Goal: Task Accomplishment & Management: Use online tool/utility

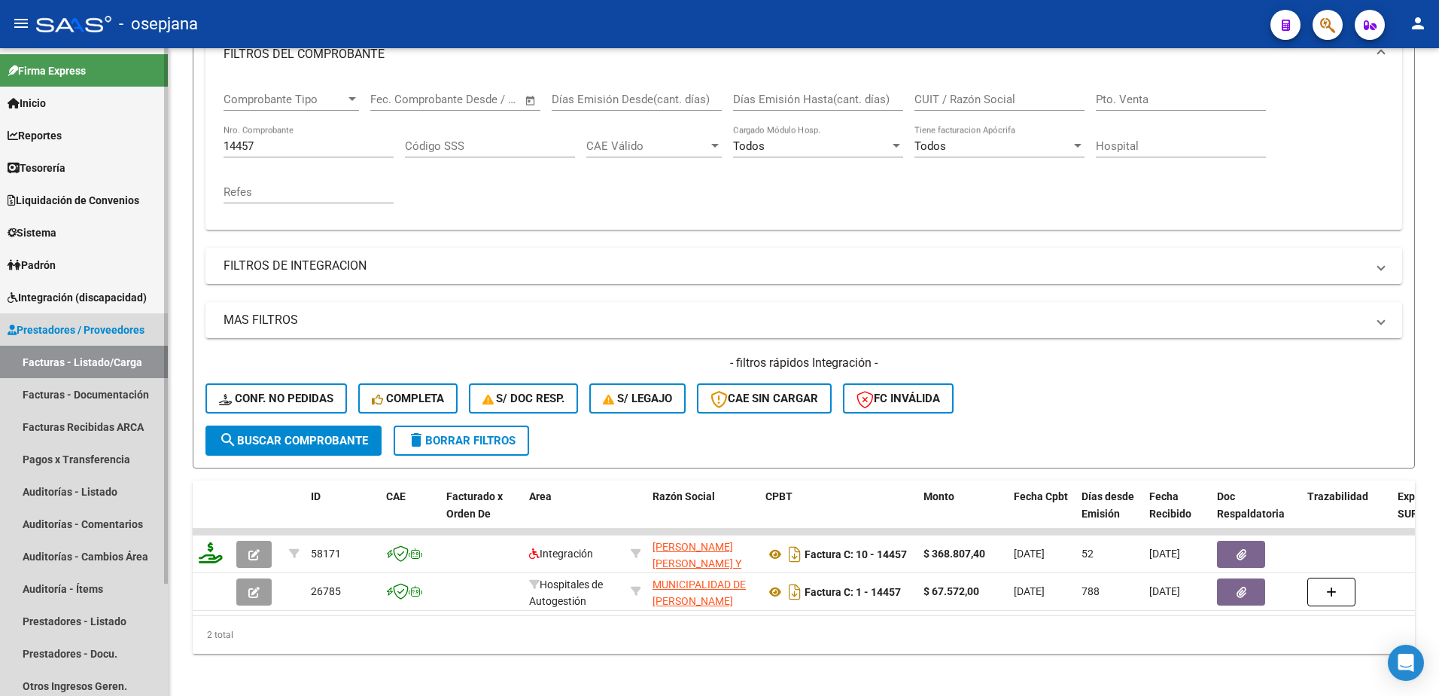
click at [109, 325] on span "Prestadores / Proveedores" at bounding box center [76, 329] width 137 height 17
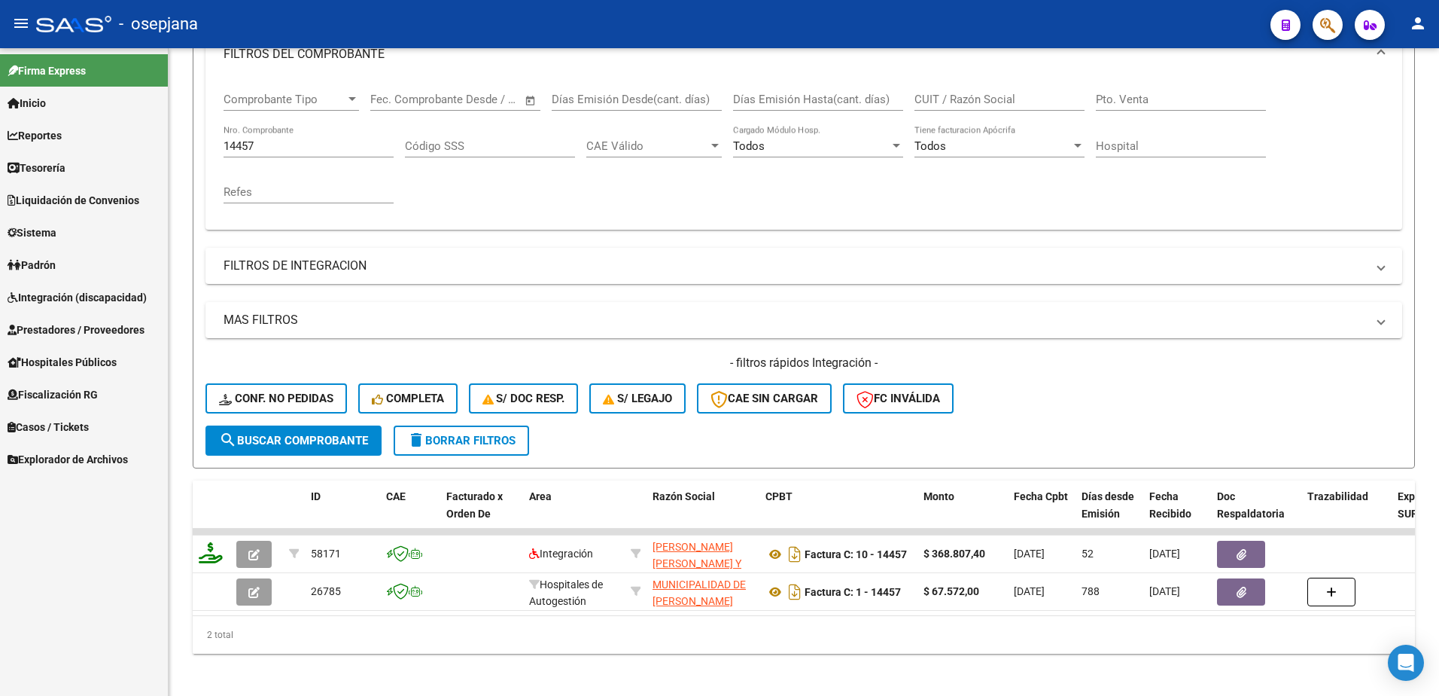
click at [113, 297] on span "Integración (discapacidad)" at bounding box center [77, 297] width 139 height 17
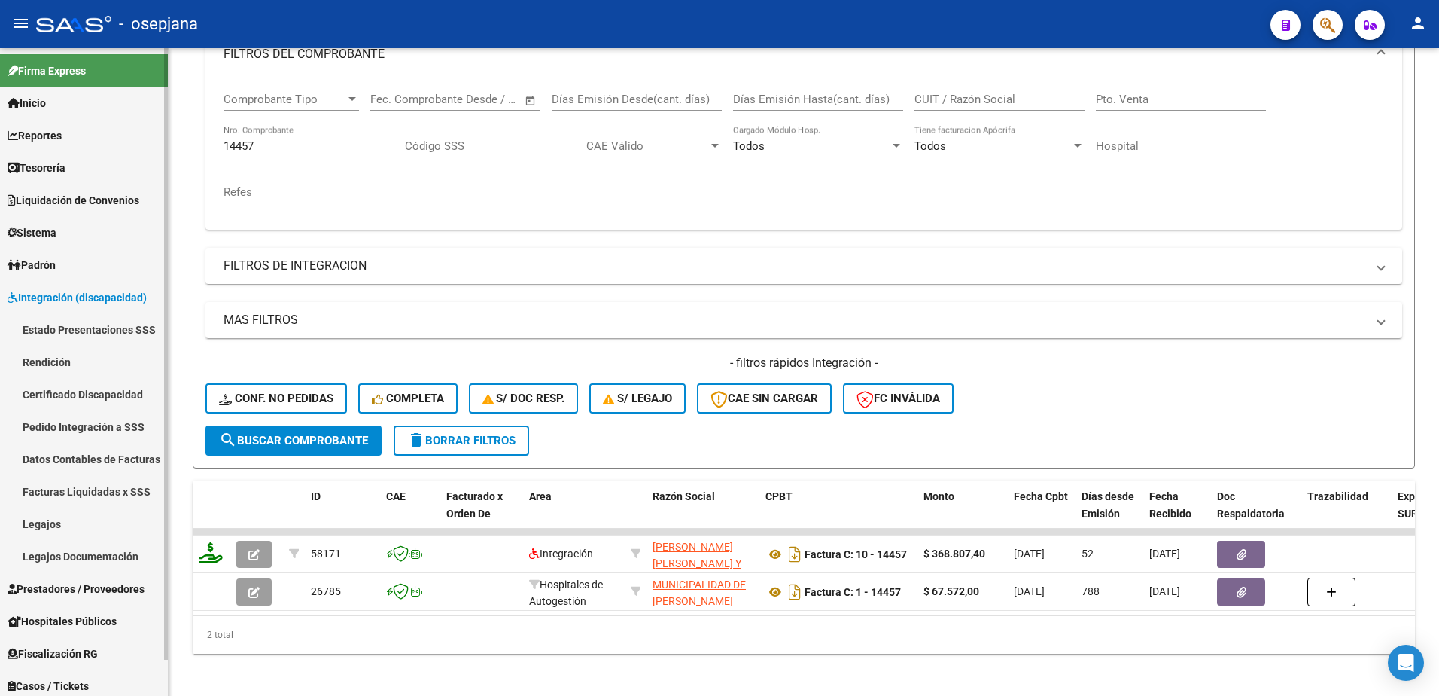
click at [72, 358] on link "Rendición" at bounding box center [84, 362] width 168 height 32
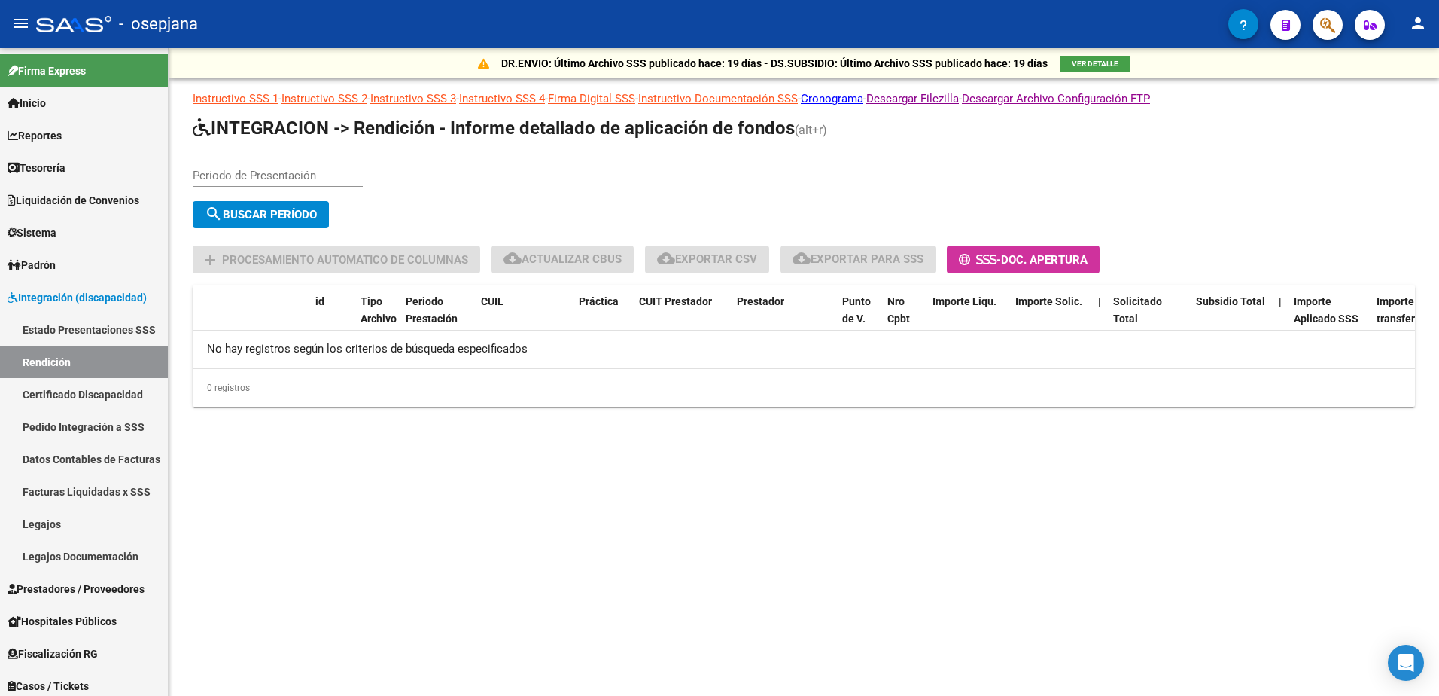
click at [297, 170] on input "Periodo de Presentación" at bounding box center [278, 176] width 170 height 14
type input "202505"
click at [278, 220] on span "search Buscar Período" at bounding box center [261, 215] width 112 height 14
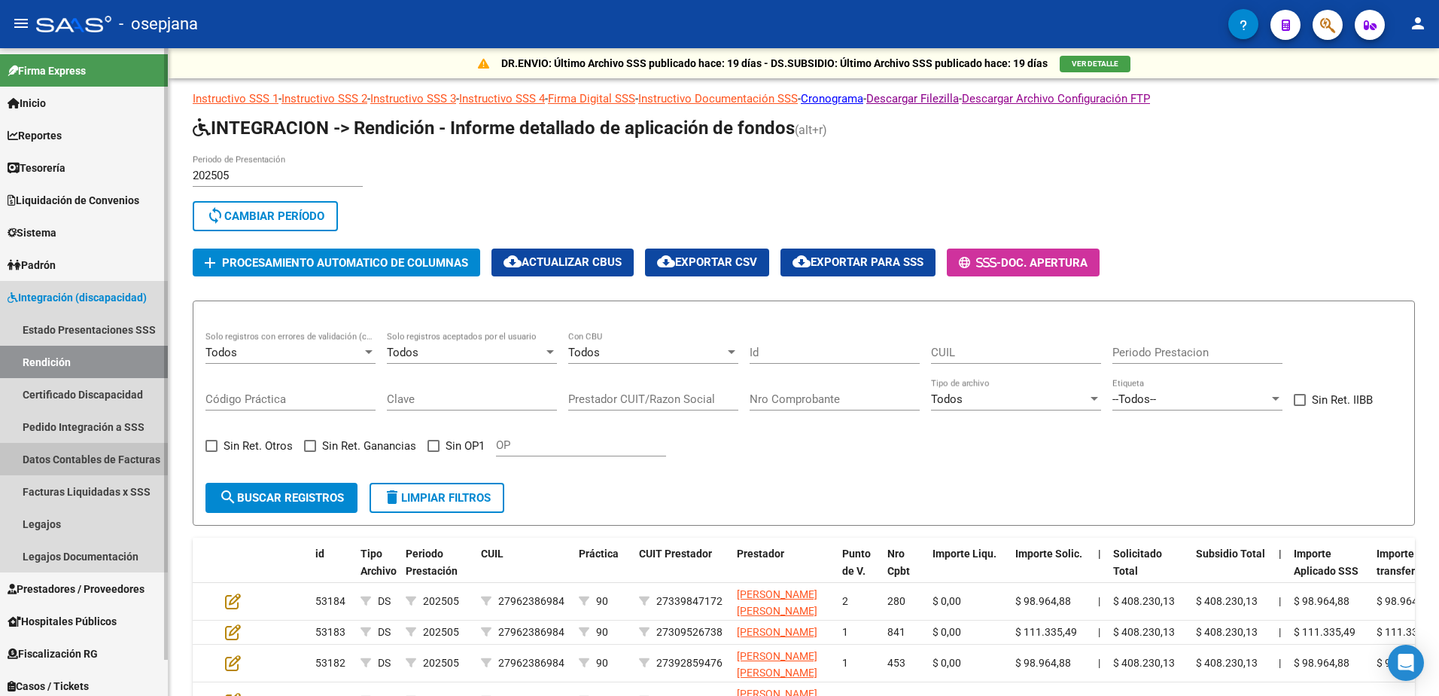
click at [132, 462] on link "Datos Contables de Facturas" at bounding box center [84, 459] width 168 height 32
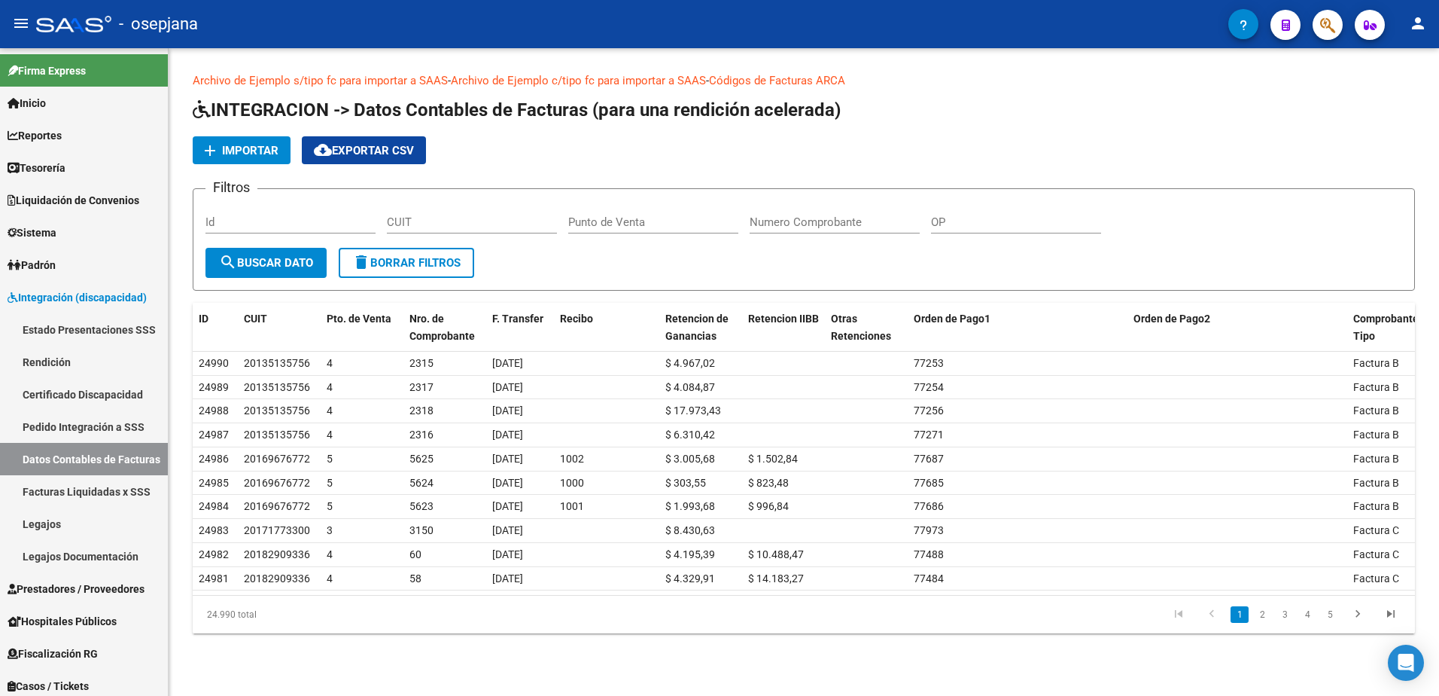
click at [240, 154] on span "Importar" at bounding box center [250, 151] width 56 height 14
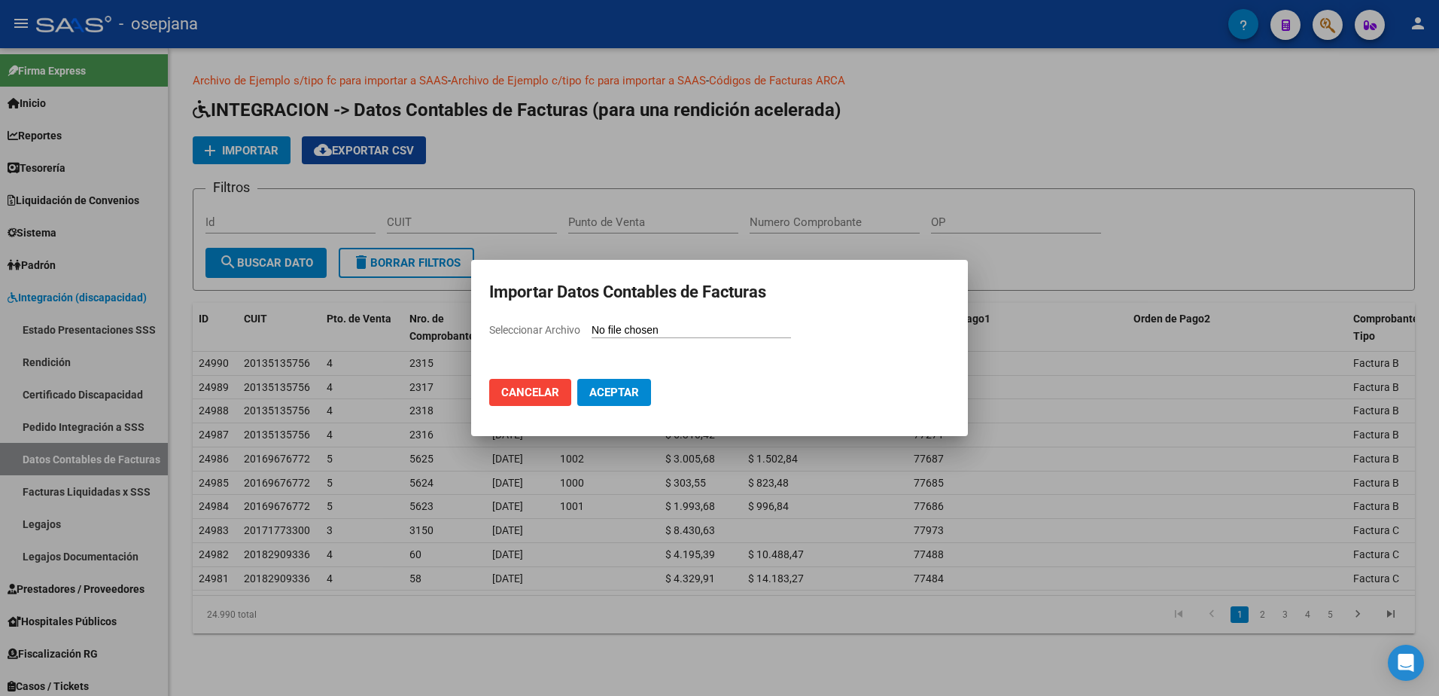
click at [648, 331] on input "Seleccionar Archivo" at bounding box center [691, 331] width 199 height 14
type input "C:\fakepath\grafana ca 05 - copia.csv"
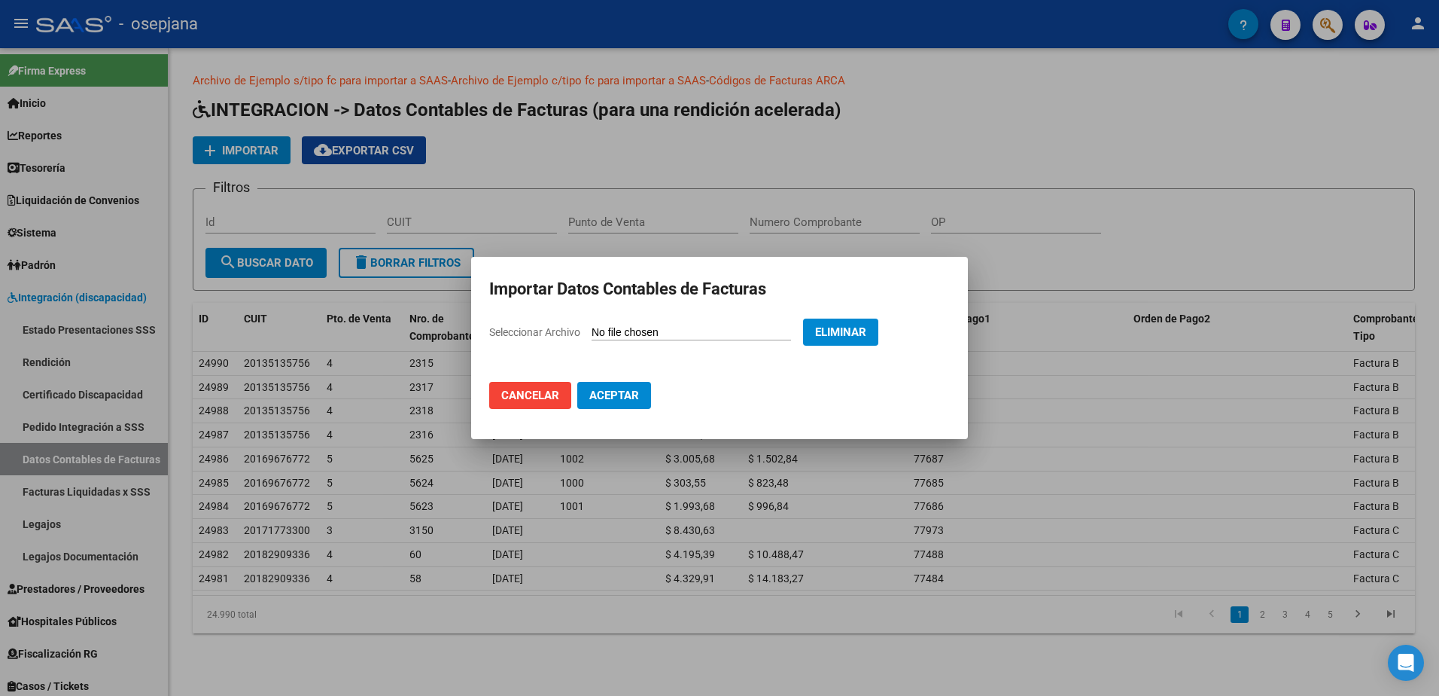
click at [623, 391] on span "Aceptar" at bounding box center [614, 395] width 50 height 14
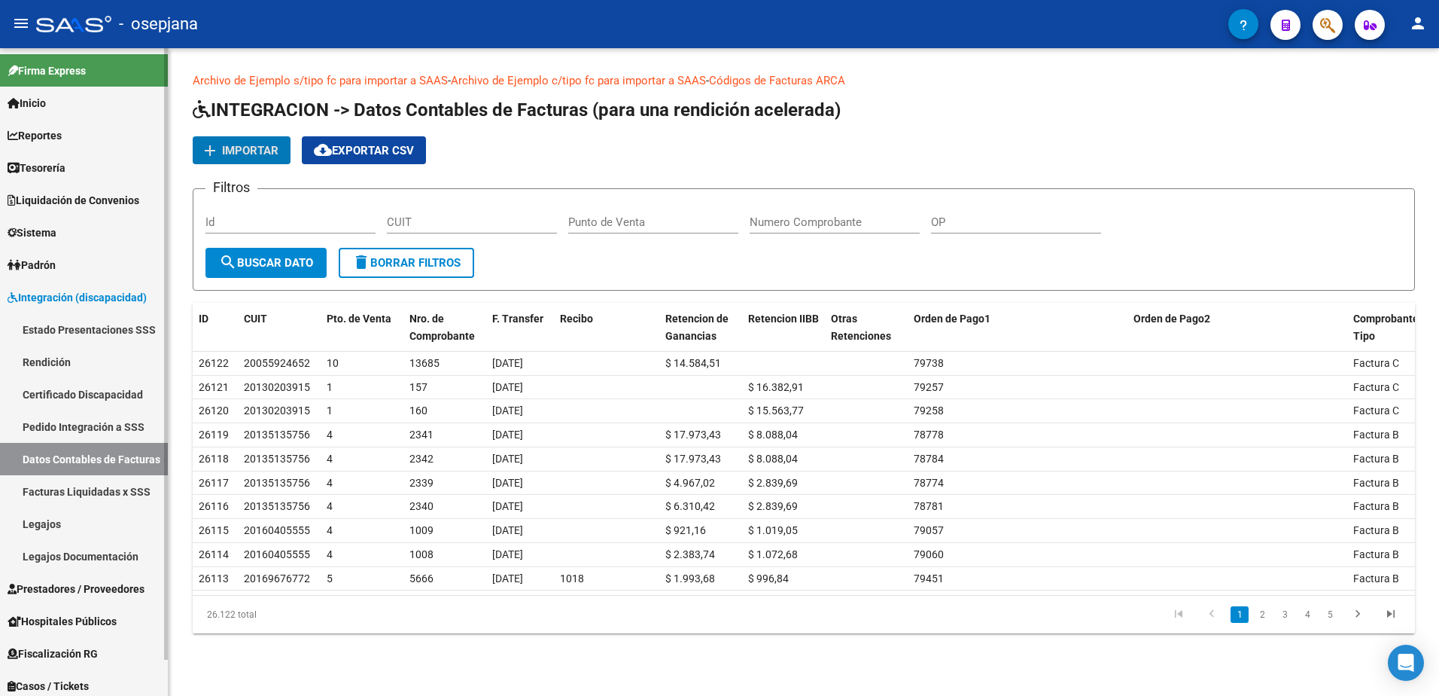
click at [68, 358] on link "Rendición" at bounding box center [84, 362] width 168 height 32
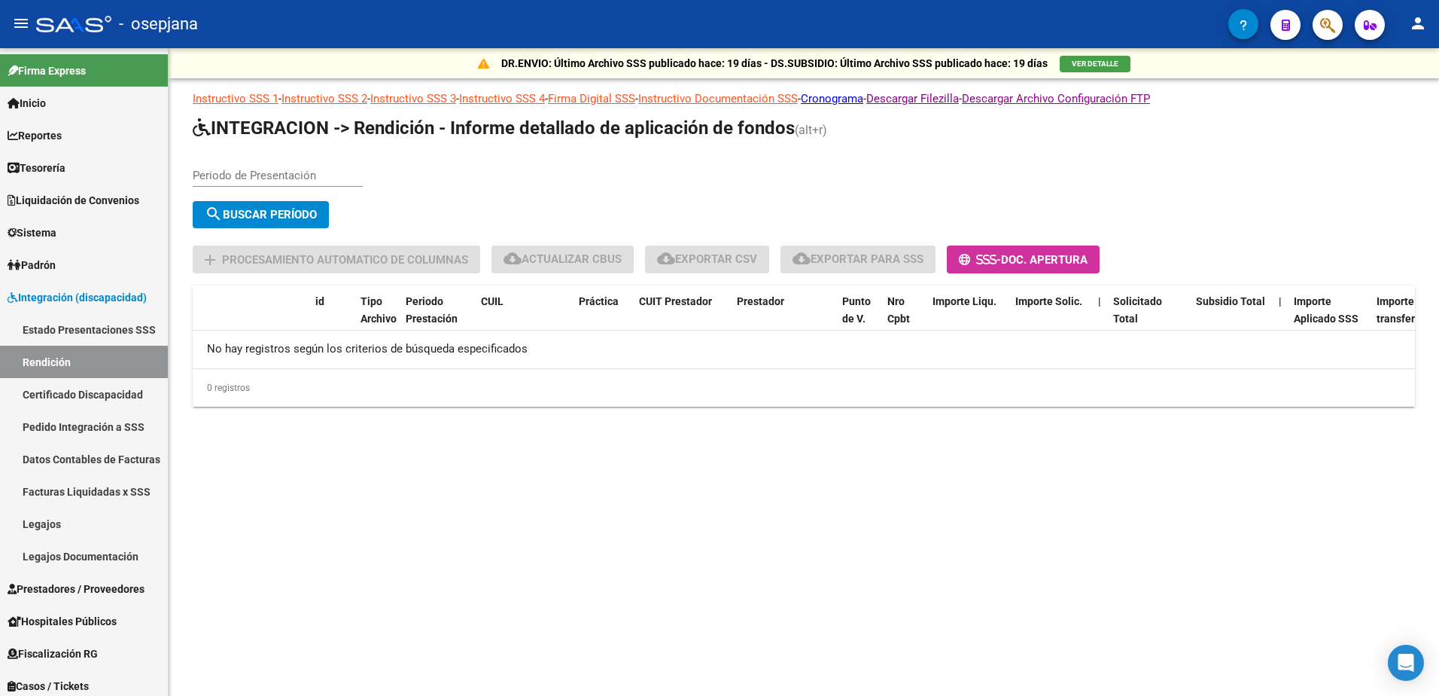
click at [266, 178] on input "Periodo de Presentación" at bounding box center [278, 176] width 170 height 14
type input "202505"
click at [315, 212] on span "search Buscar Período" at bounding box center [261, 215] width 112 height 14
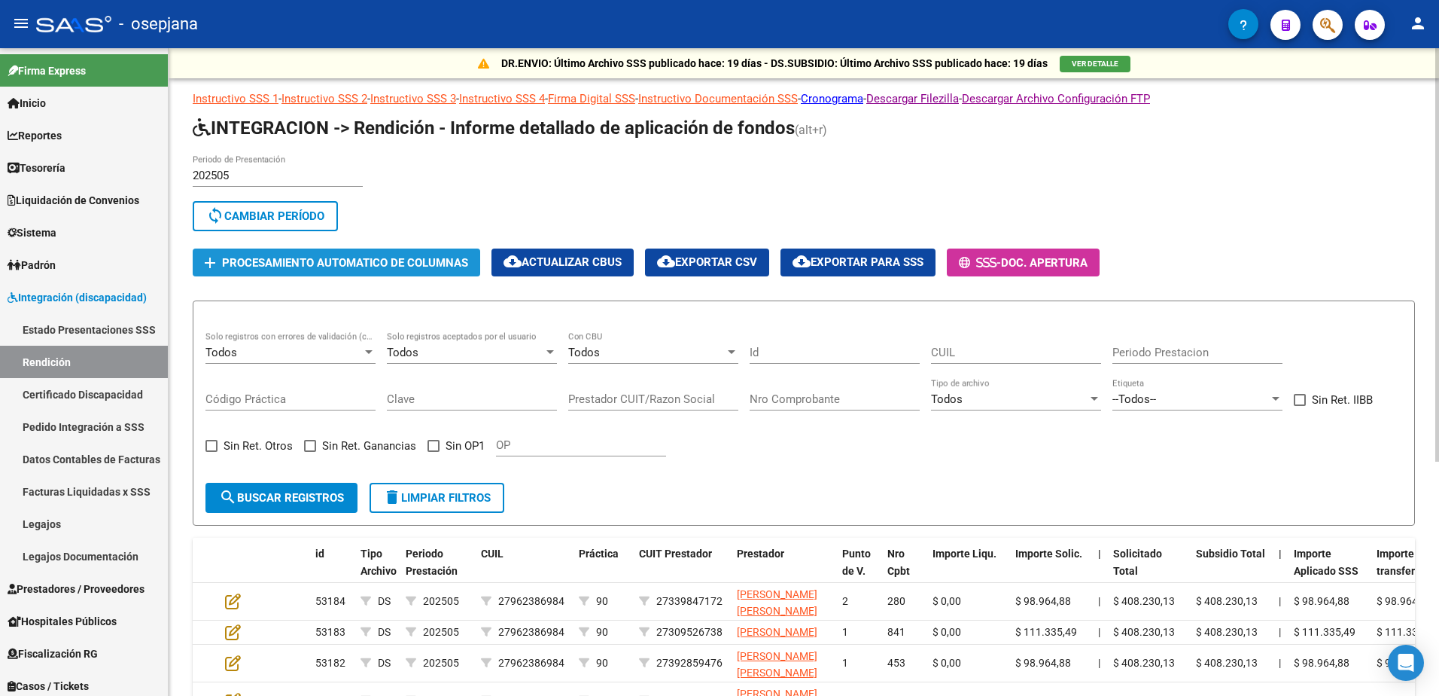
click at [394, 263] on span "Procesamiento automatico de columnas" at bounding box center [345, 263] width 246 height 14
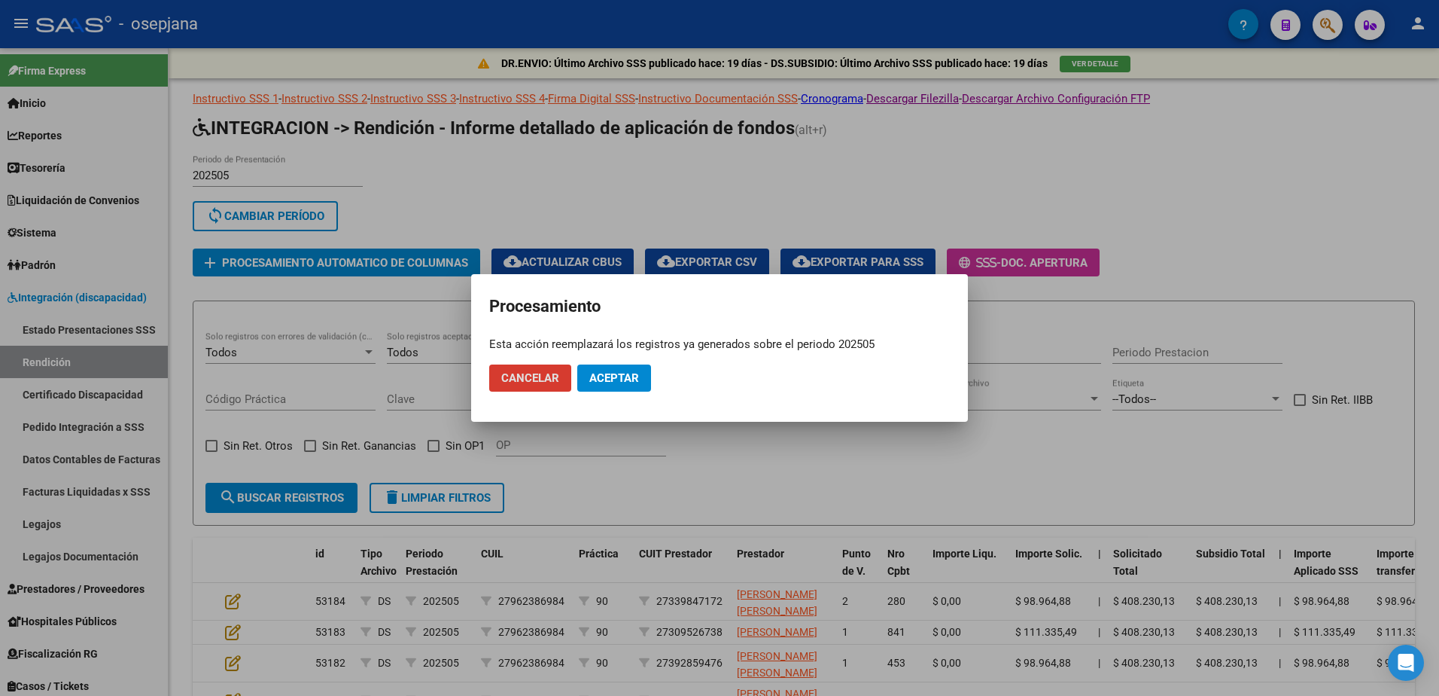
click at [614, 380] on span "Aceptar" at bounding box center [614, 378] width 50 height 14
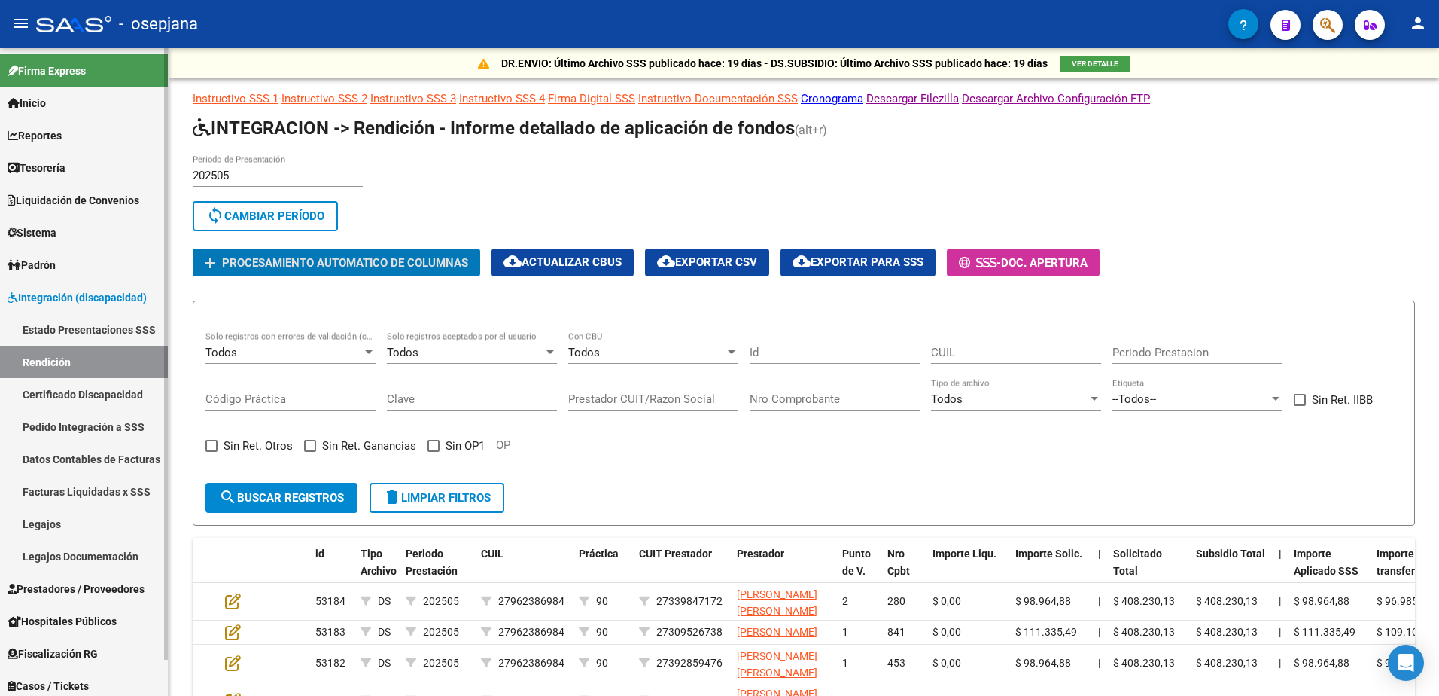
click at [70, 362] on link "Rendición" at bounding box center [84, 362] width 168 height 32
click at [286, 503] on span "search Buscar registros" at bounding box center [281, 498] width 125 height 14
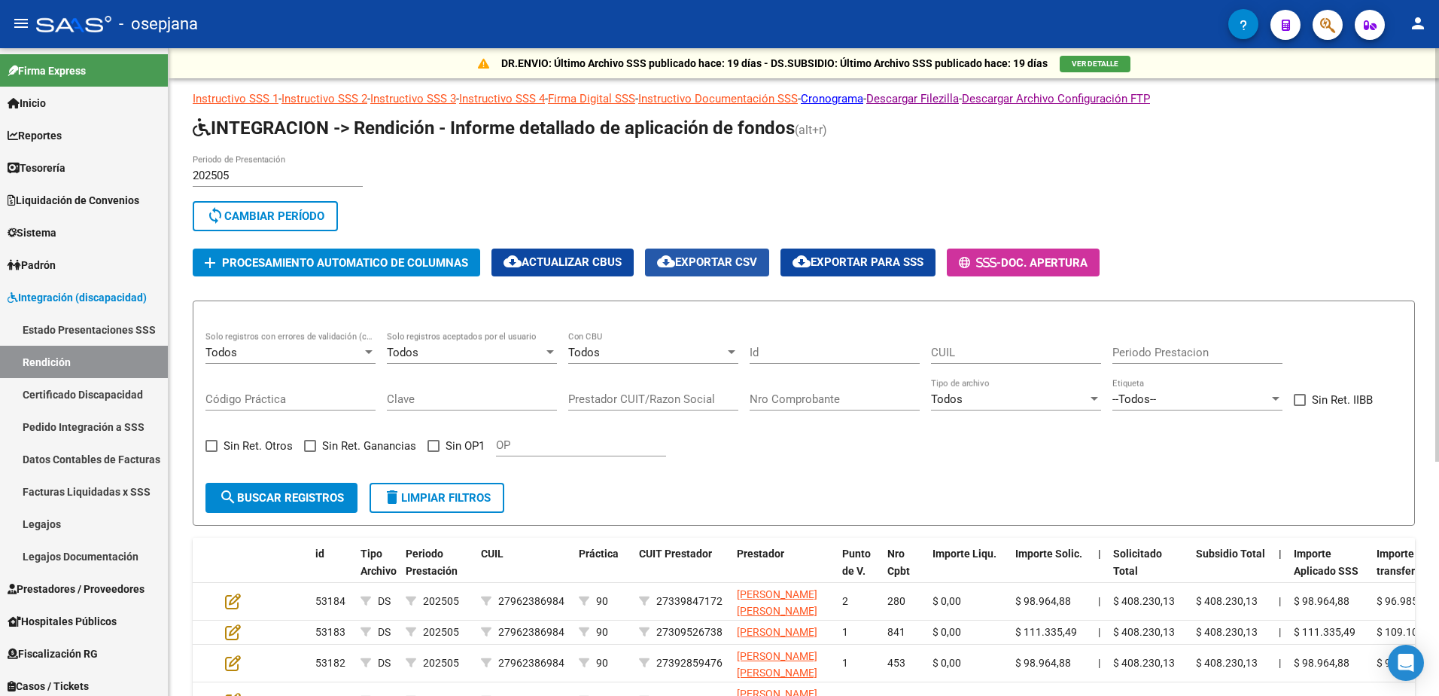
click at [738, 262] on span "cloud_download Exportar CSV" at bounding box center [707, 262] width 100 height 14
click at [109, 492] on link "Facturas Liquidadas x SSS" at bounding box center [84, 491] width 168 height 32
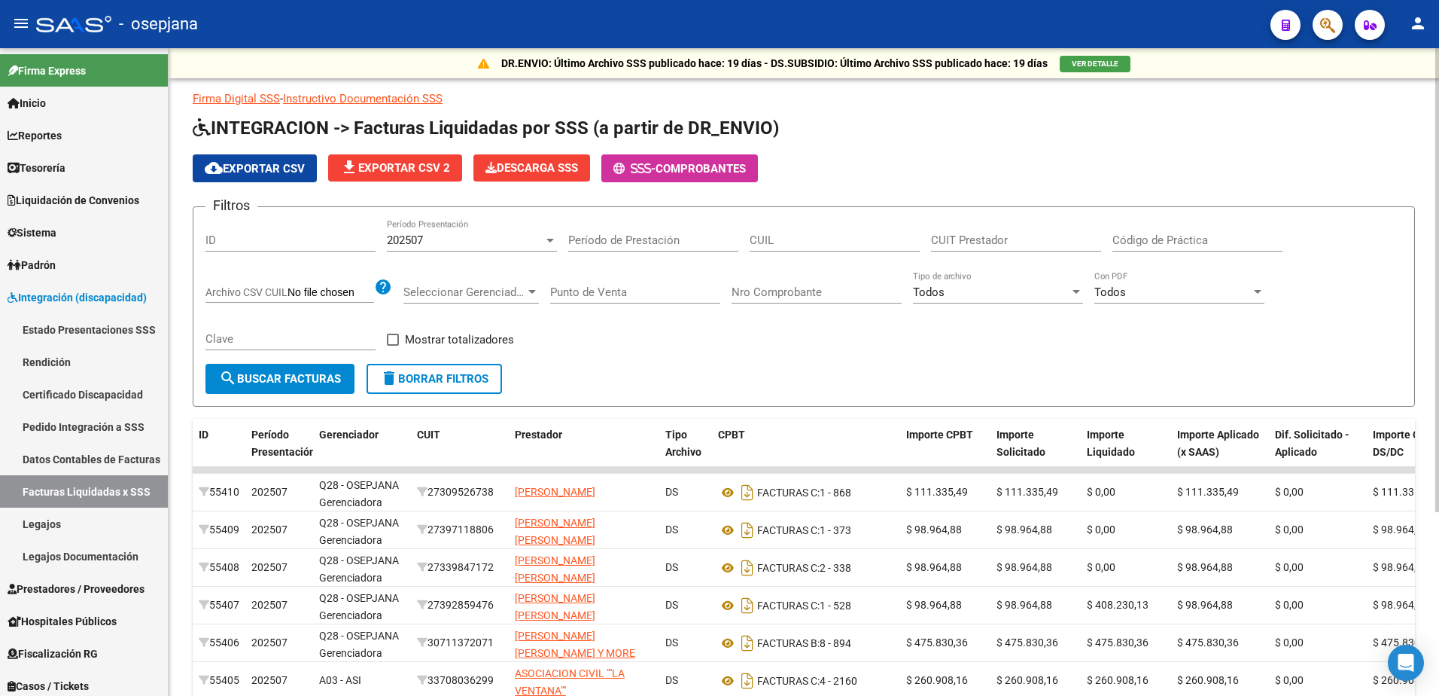
click at [497, 242] on div "202507" at bounding box center [465, 240] width 157 height 14
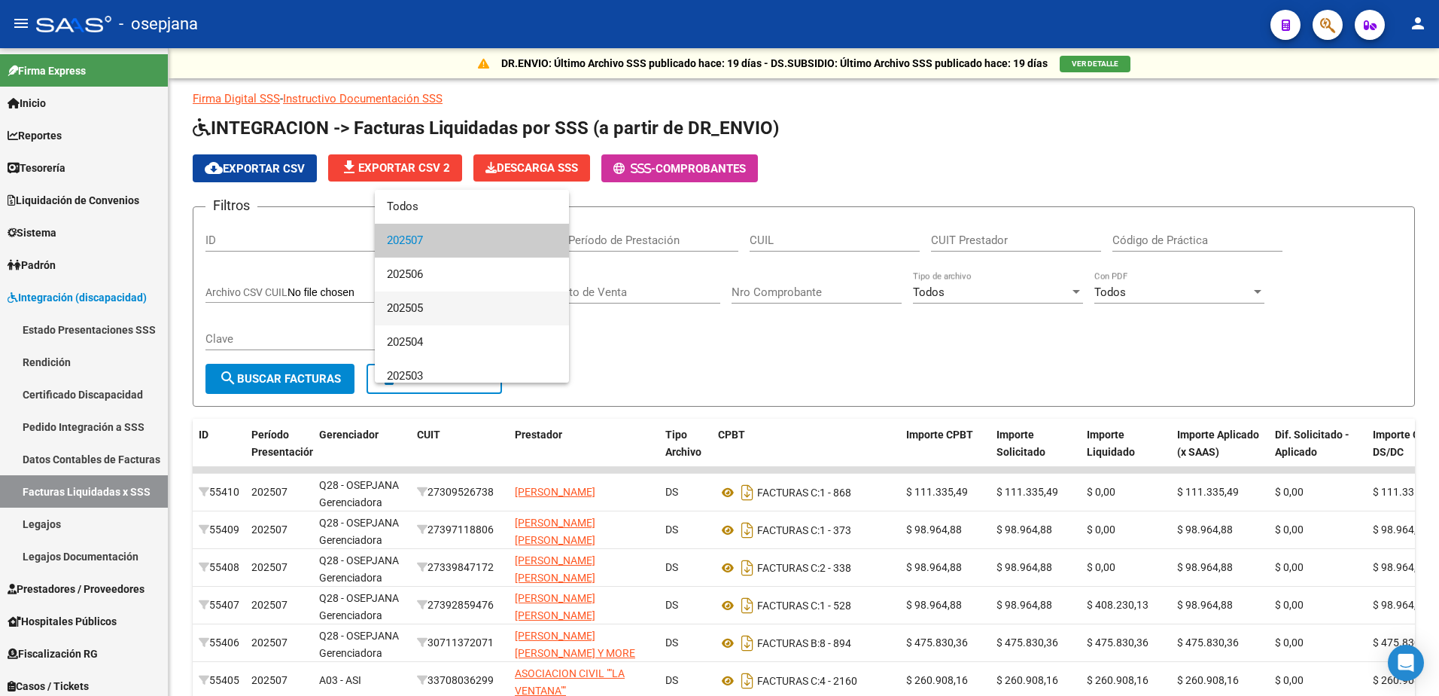
click at [449, 300] on span "202505" at bounding box center [472, 308] width 170 height 34
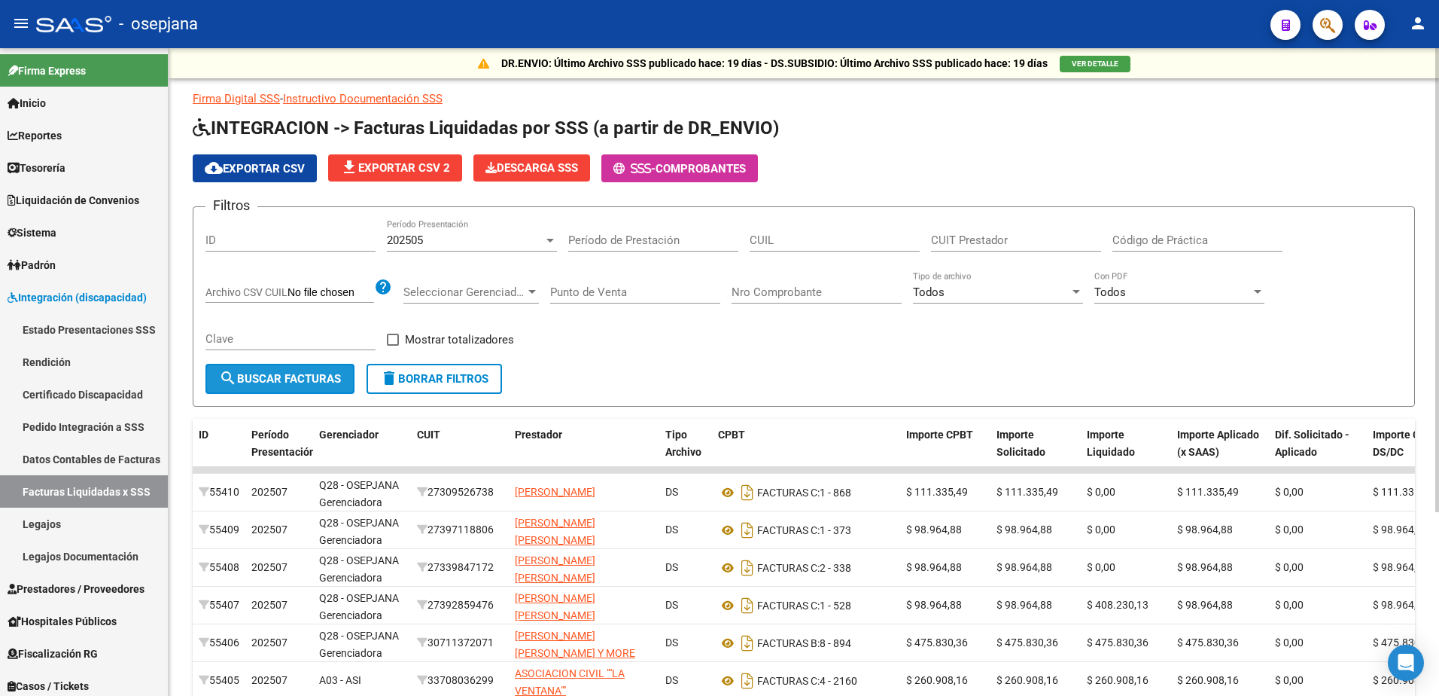
click at [321, 379] on span "search Buscar Facturas" at bounding box center [280, 379] width 122 height 14
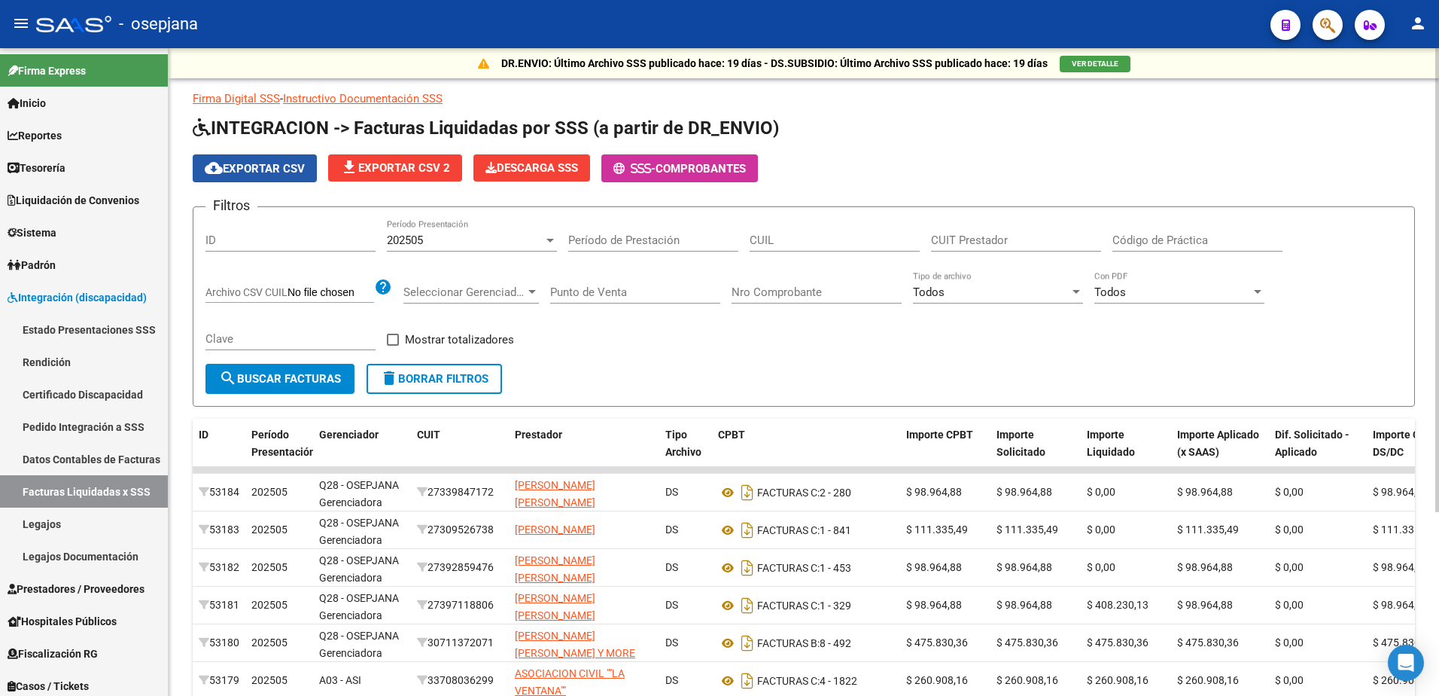
click at [294, 171] on span "cloud_download Exportar CSV" at bounding box center [255, 169] width 100 height 14
